Goal: Check status

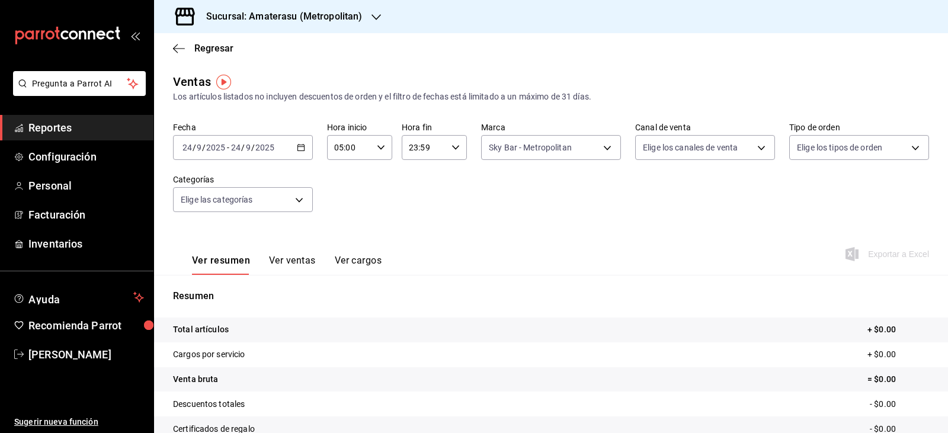
click at [532, 161] on div "Fecha [DATE] [DATE] - [DATE] [DATE] Hora inicio 05:00 Hora inicio Hora fin 23:5…" at bounding box center [551, 174] width 756 height 104
click at [533, 155] on body "Pregunta a Parrot AI Reportes Configuración Personal Facturación Inventarios Ay…" at bounding box center [474, 216] width 948 height 433
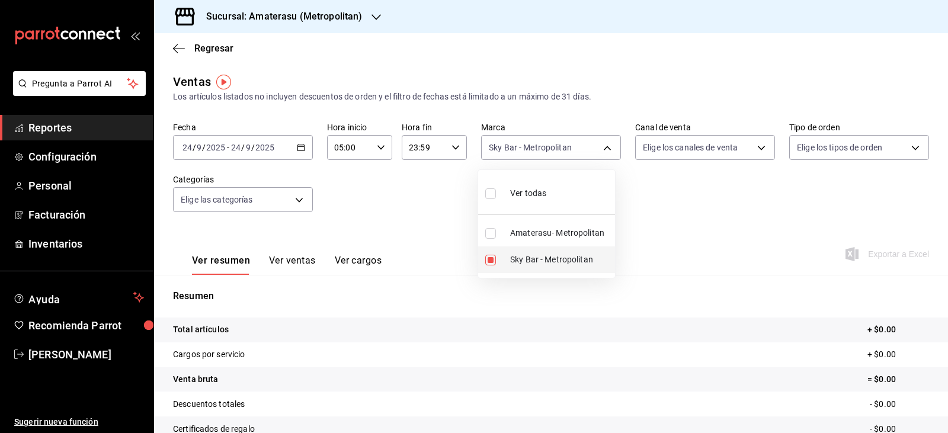
click at [493, 256] on input "checkbox" at bounding box center [490, 260] width 11 height 11
checkbox input "false"
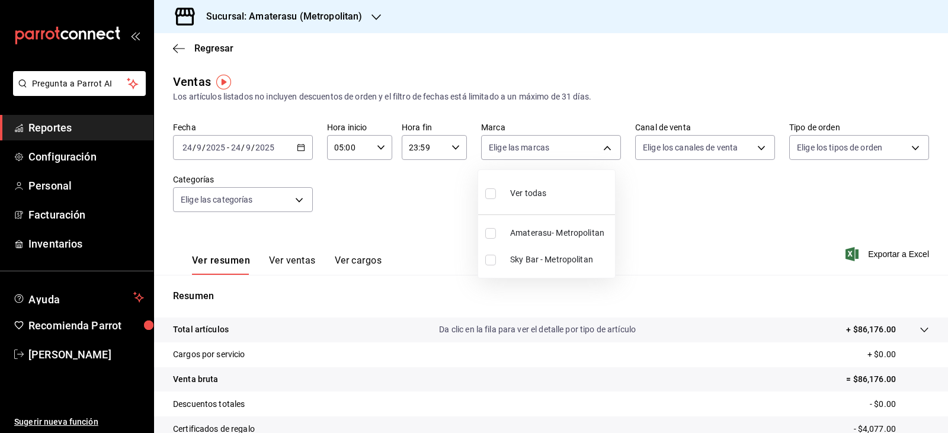
click at [491, 232] on input "checkbox" at bounding box center [490, 233] width 11 height 11
checkbox input "true"
type input "e4cd7fcb-d45b-43ae-a99f-ad4ccfcd9032"
click at [760, 196] on div at bounding box center [474, 216] width 948 height 433
click at [548, 139] on body "Pregunta a Parrot AI Reportes Configuración Personal Facturación Inventarios Ay…" at bounding box center [474, 216] width 948 height 433
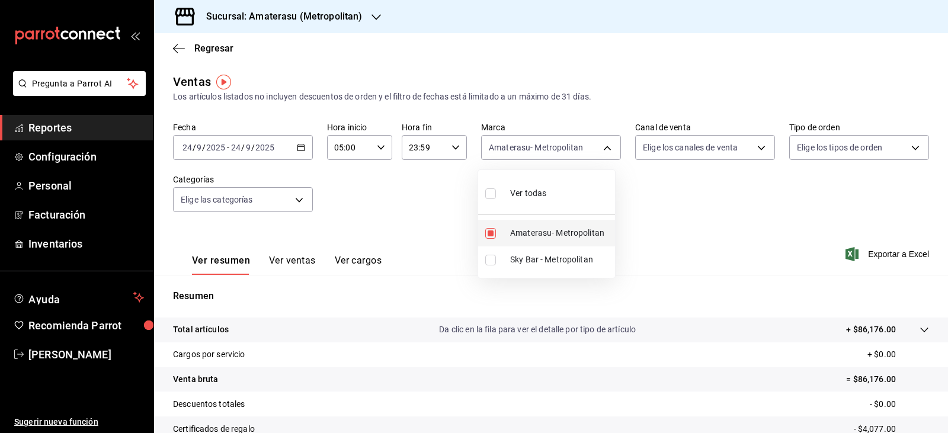
click at [494, 231] on input "checkbox" at bounding box center [490, 233] width 11 height 11
checkbox input "false"
click at [487, 258] on input "checkbox" at bounding box center [490, 260] width 11 height 11
checkbox input "true"
type input "f3afaab8-8c3d-4e49-a299-af9bdf6027b2"
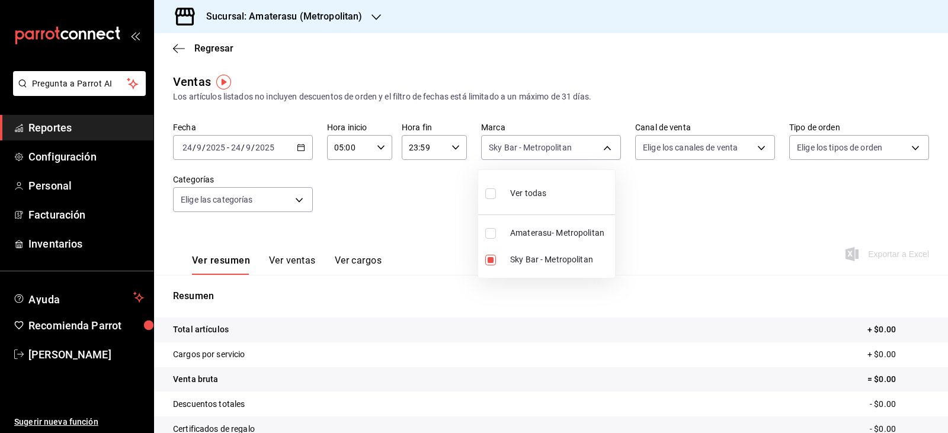
click at [688, 281] on div at bounding box center [474, 216] width 948 height 433
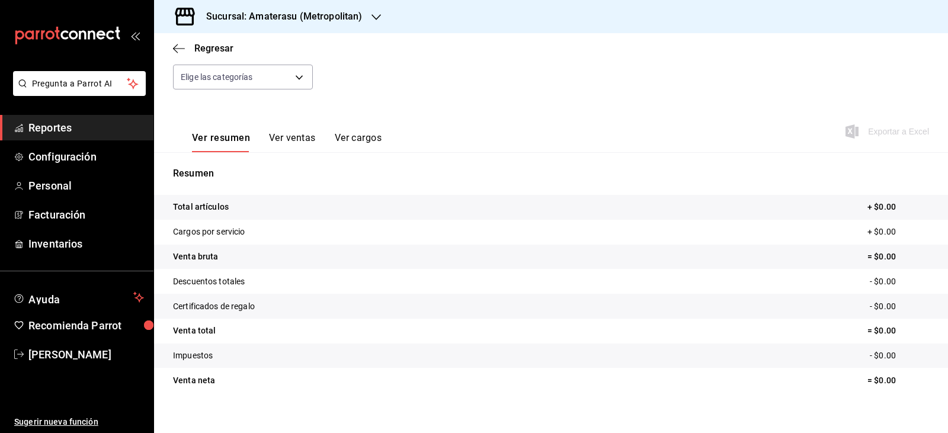
scroll to position [134, 0]
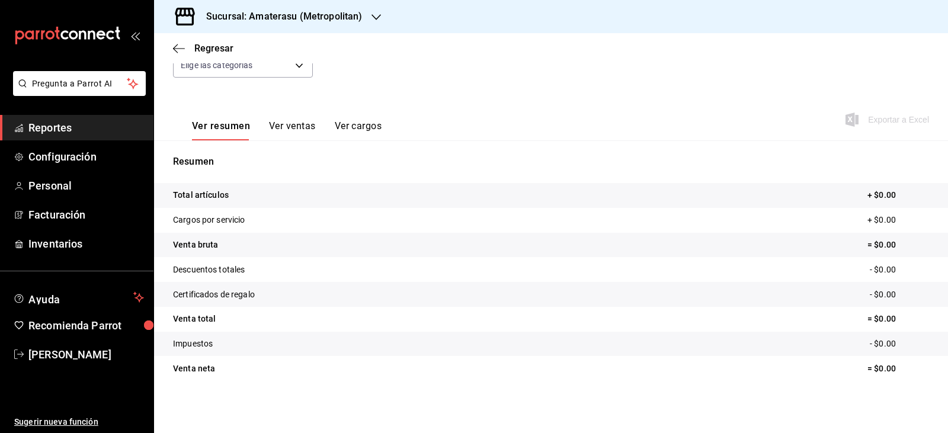
click at [23, 377] on ul "Sugerir nueva función" at bounding box center [76, 400] width 153 height 66
